Goal: Information Seeking & Learning: Learn about a topic

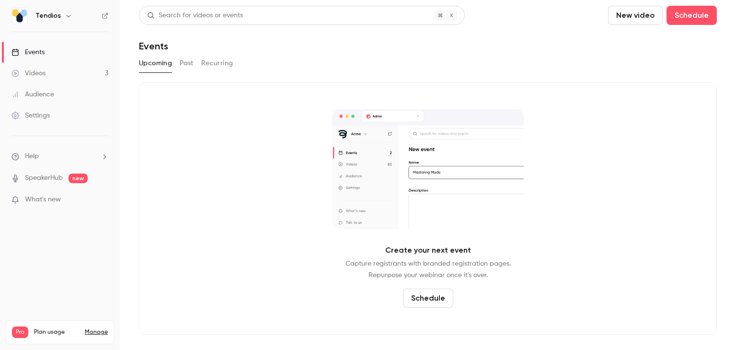
click at [184, 63] on button "Past" at bounding box center [187, 63] width 14 height 15
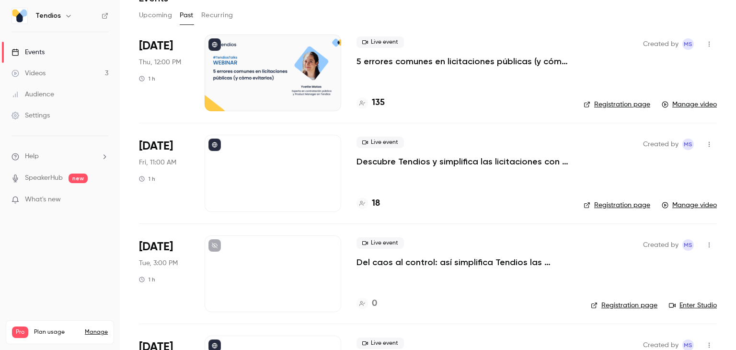
scroll to position [127, 0]
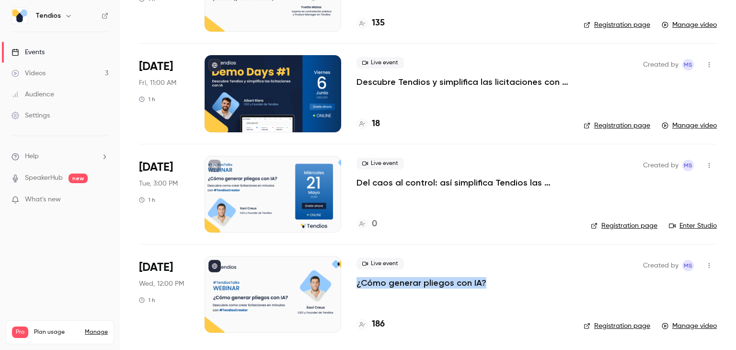
drag, startPoint x: 370, startPoint y: 281, endPoint x: 481, endPoint y: 281, distance: 110.6
click at [481, 281] on li "[DATE] Wed, 12:00 PM 1 h Live event ¿Cómo generar pliegos con IA? 186 Created b…" at bounding box center [428, 294] width 578 height 100
copy p "¿Cómo generar pliegos con IA?"
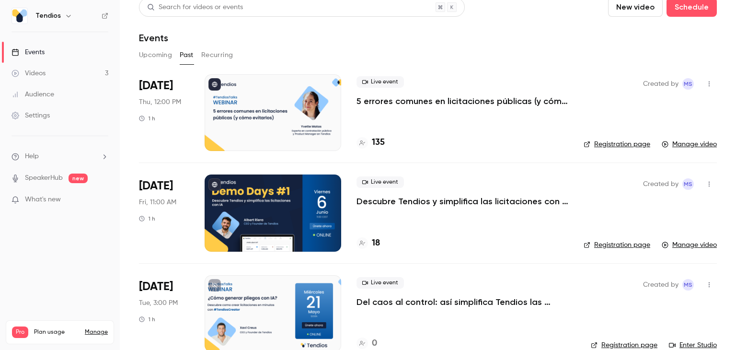
scroll to position [0, 0]
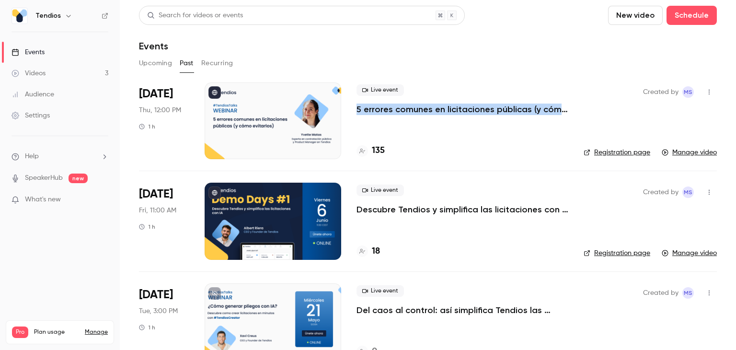
drag, startPoint x: 355, startPoint y: 105, endPoint x: 560, endPoint y: 110, distance: 205.5
click at [560, 110] on li "[DATE] Thu, 12:00 PM 1 h Live event 5 errores comunes en licitaciones públicas …" at bounding box center [428, 126] width 578 height 88
click at [439, 92] on div "Live event 5 errores comunes en licitaciones públicas (y cómo evitarlos)" at bounding box center [462, 99] width 212 height 31
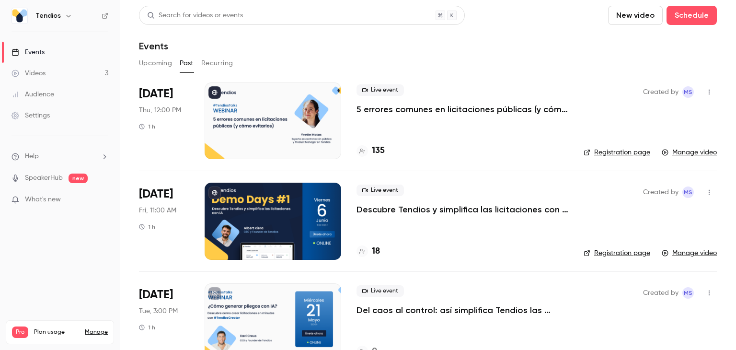
click at [433, 106] on p "5 errores comunes en licitaciones públicas (y cómo evitarlos)" at bounding box center [462, 108] width 212 height 11
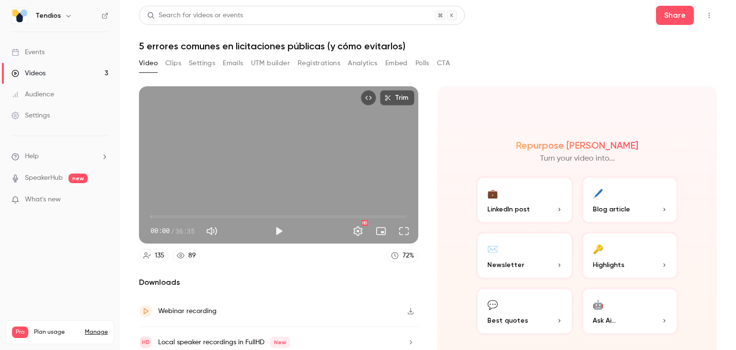
drag, startPoint x: 138, startPoint y: 45, endPoint x: 386, endPoint y: 41, distance: 248.1
click at [407, 41] on main "Search for videos or events Share 5 errores comunes en licitaciones públicas (y…" at bounding box center [428, 175] width 616 height 350
copy h1 "5 errores comunes en licitaciones públicas (y cómo evitarlos)"
